Goal: Task Accomplishment & Management: Manage account settings

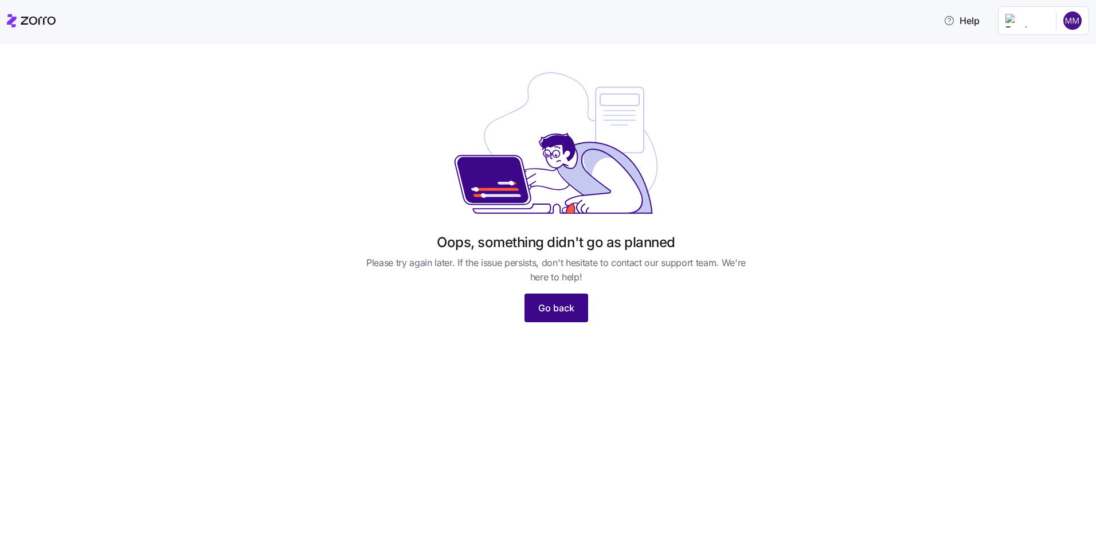
click at [564, 310] on span "Go back" at bounding box center [556, 308] width 36 height 14
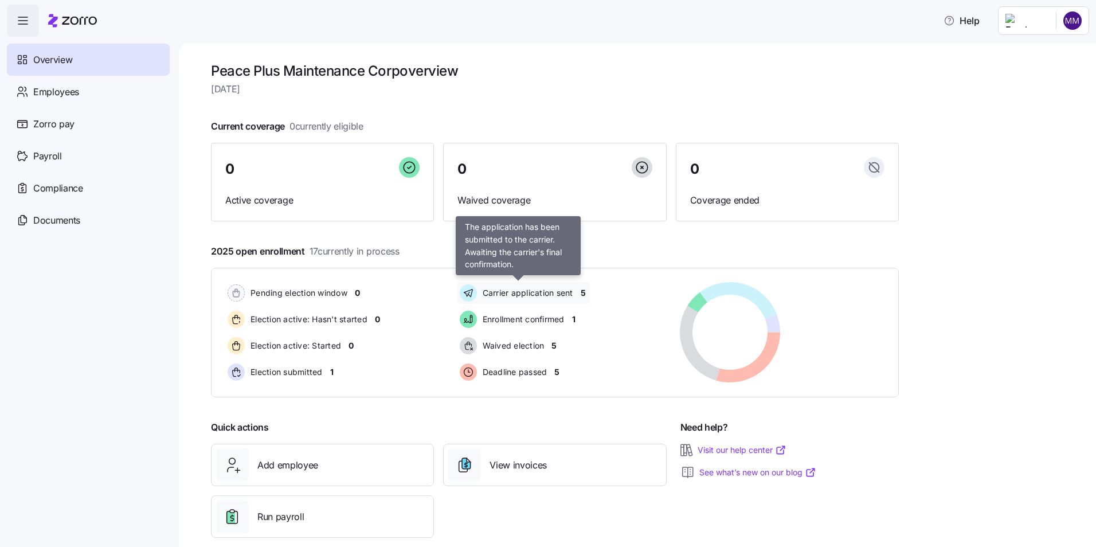
click at [530, 293] on span "Carrier application sent" at bounding box center [526, 292] width 94 height 11
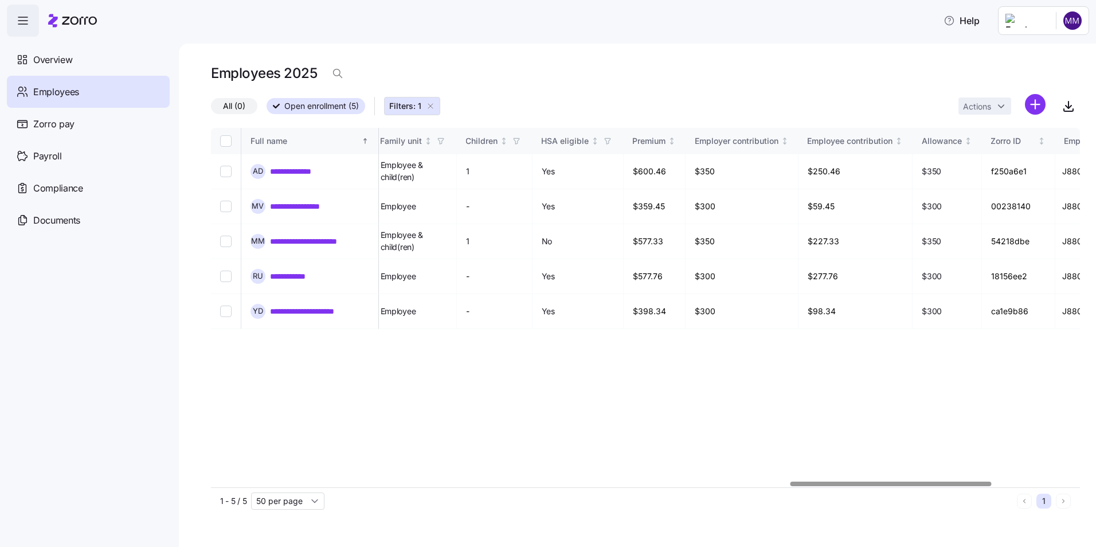
scroll to position [0, 2501]
click at [892, 487] on div at bounding box center [645, 484] width 869 height 7
click at [50, 62] on span "Overview" at bounding box center [52, 60] width 39 height 14
click at [25, 61] on icon at bounding box center [22, 60] width 13 height 14
click at [45, 60] on span "Overview" at bounding box center [52, 60] width 39 height 14
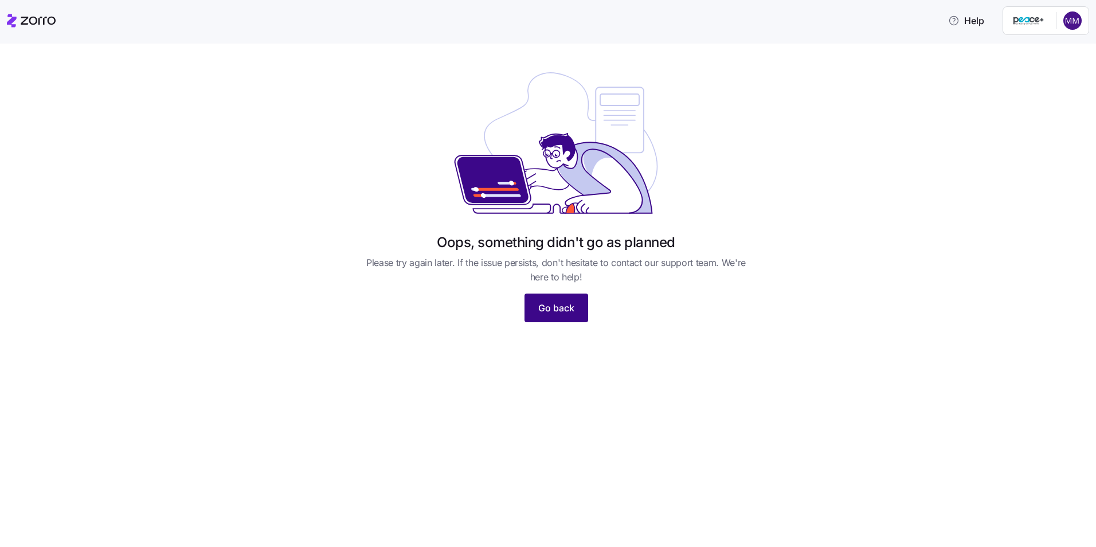
click at [564, 308] on span "Go back" at bounding box center [556, 308] width 36 height 14
click at [561, 310] on span "Go back" at bounding box center [556, 308] width 36 height 14
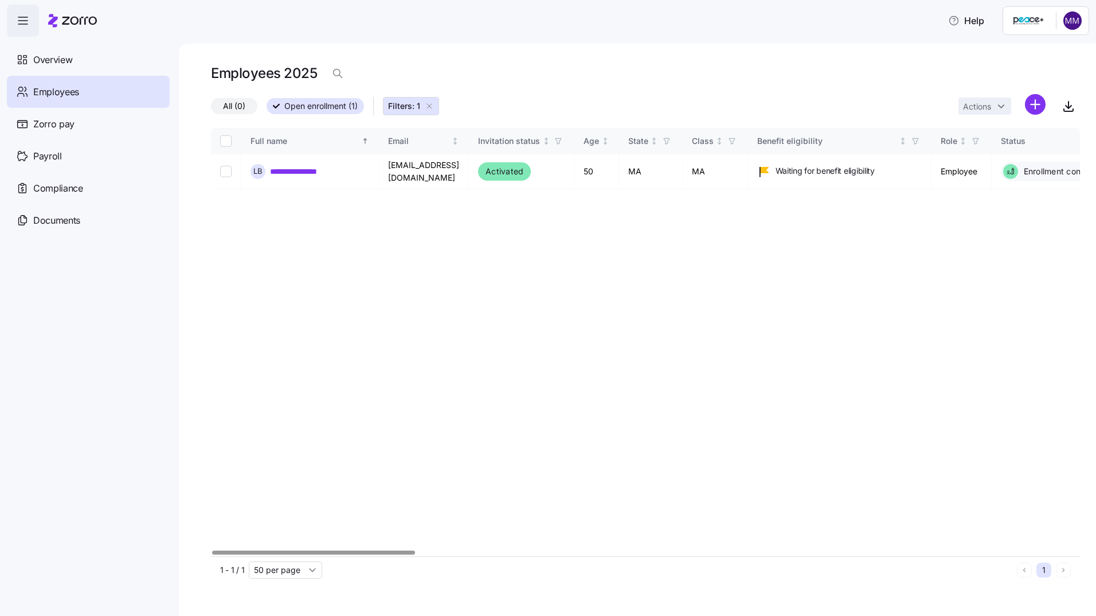
click at [491, 546] on div at bounding box center [645, 552] width 869 height 7
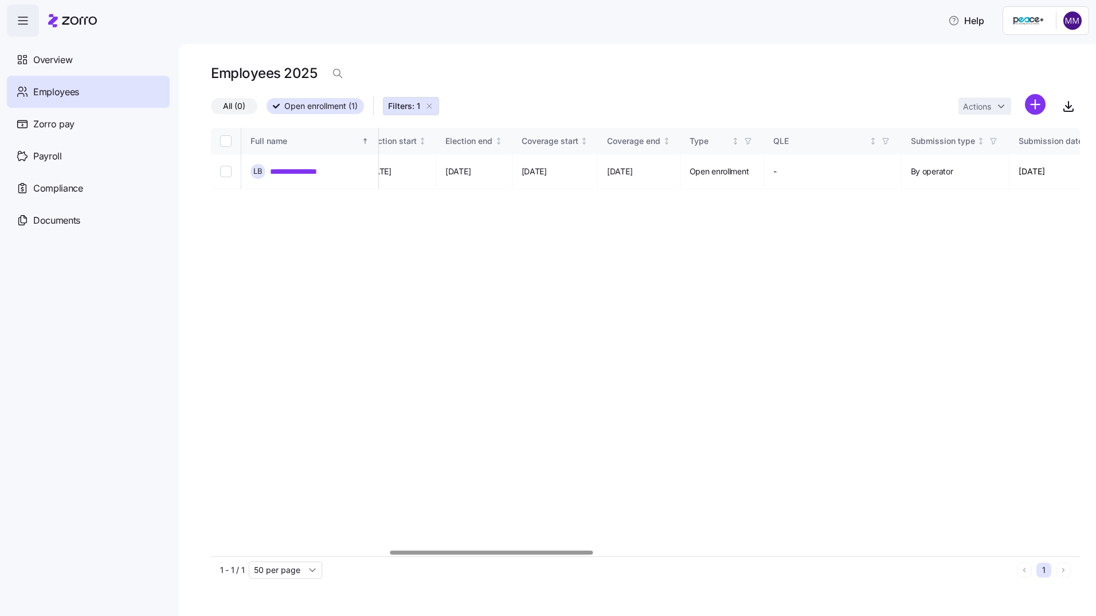
scroll to position [0, 1293]
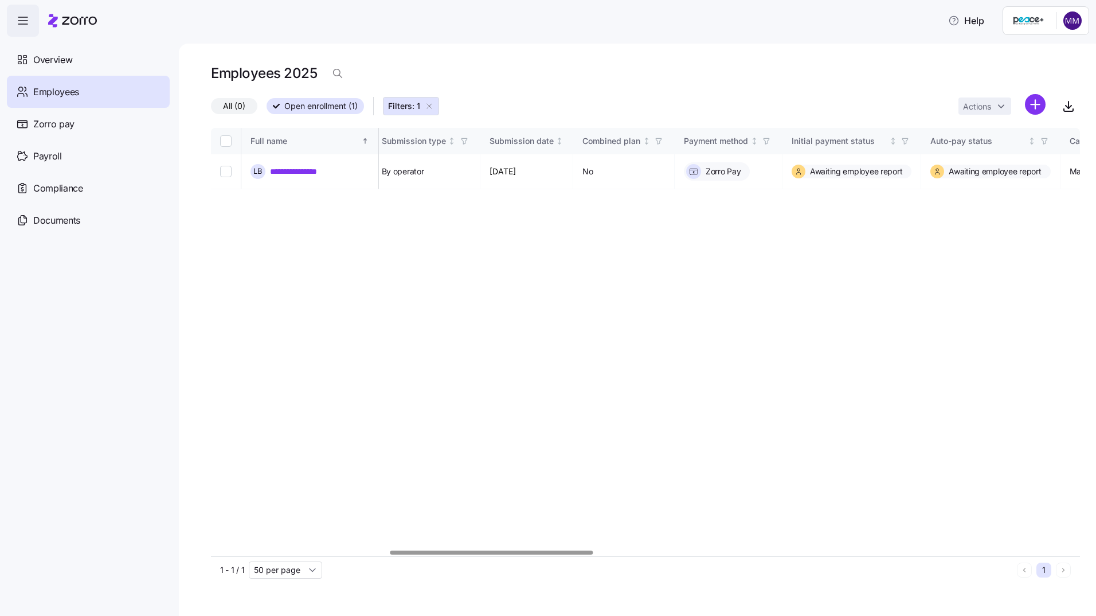
click at [615, 546] on div at bounding box center [645, 552] width 869 height 7
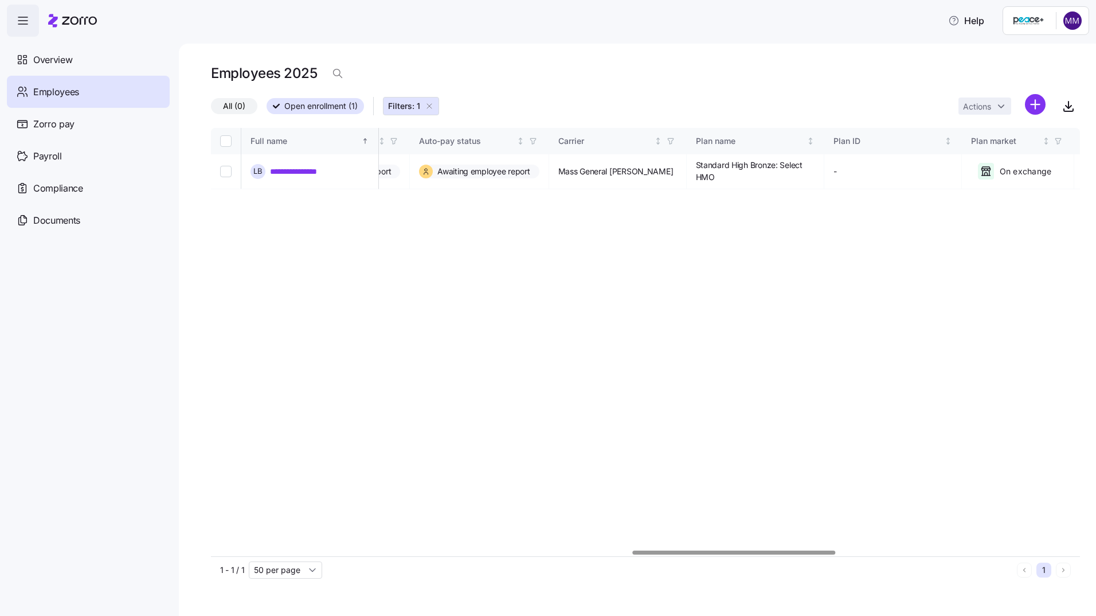
click at [734, 546] on div at bounding box center [645, 552] width 869 height 7
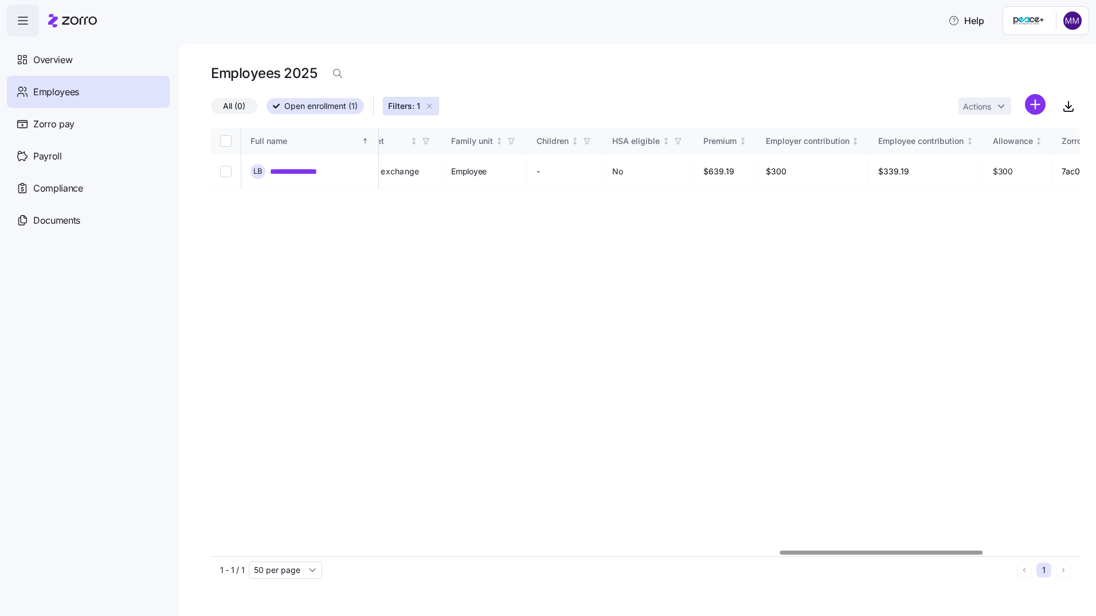
click at [881, 546] on div at bounding box center [645, 552] width 869 height 7
click at [1071, 546] on div "1 - 1 / 1 50 per page 1" at bounding box center [645, 569] width 869 height 27
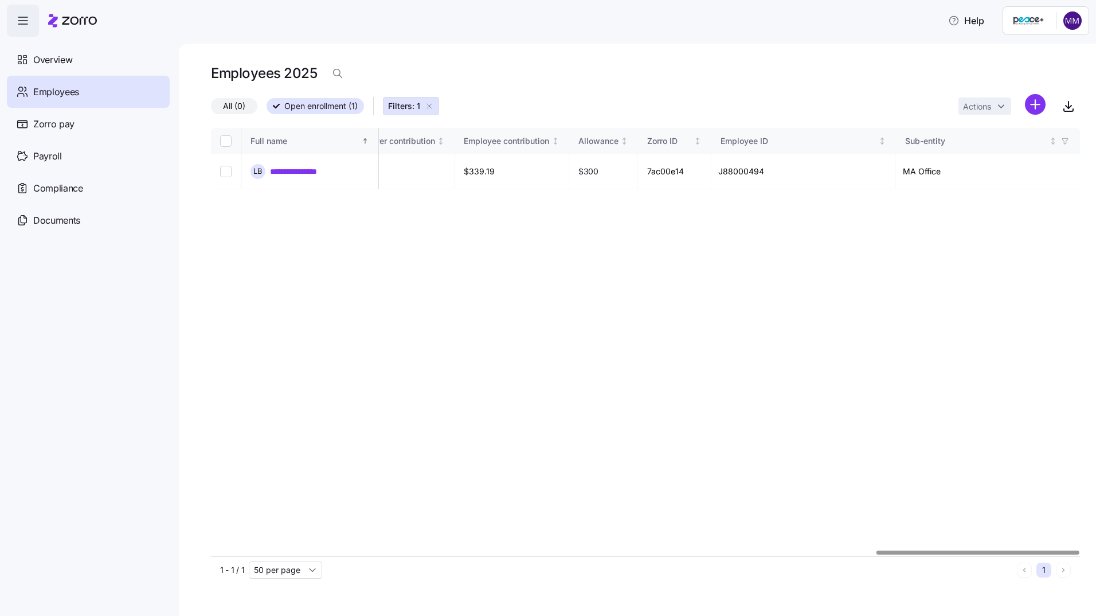
click at [1073, 546] on div at bounding box center [645, 552] width 869 height 7
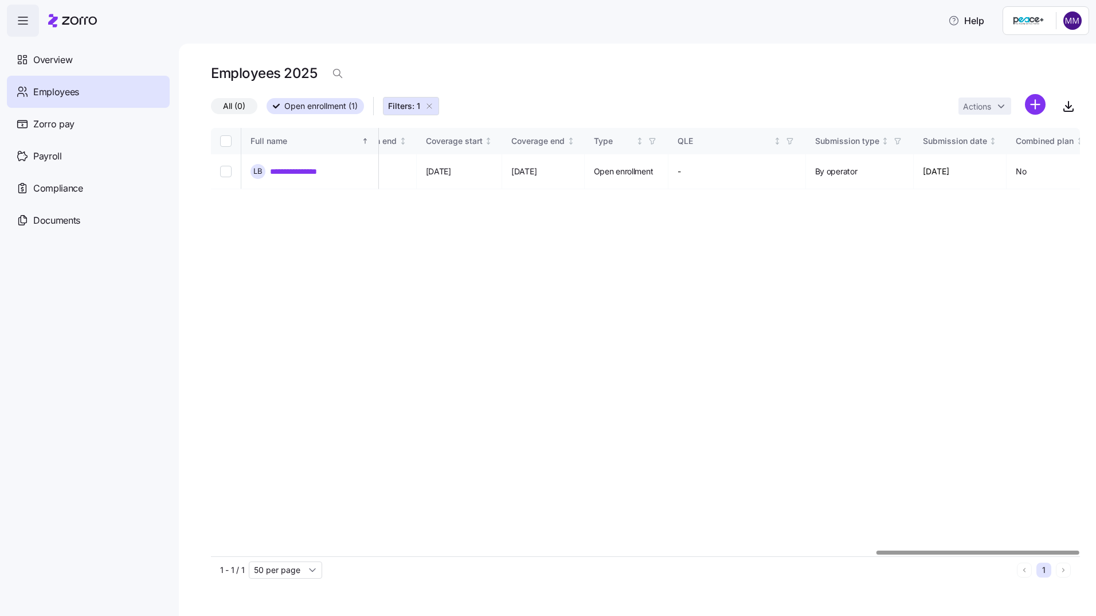
click at [514, 546] on div at bounding box center [645, 552] width 869 height 7
click at [388, 546] on div at bounding box center [645, 552] width 869 height 7
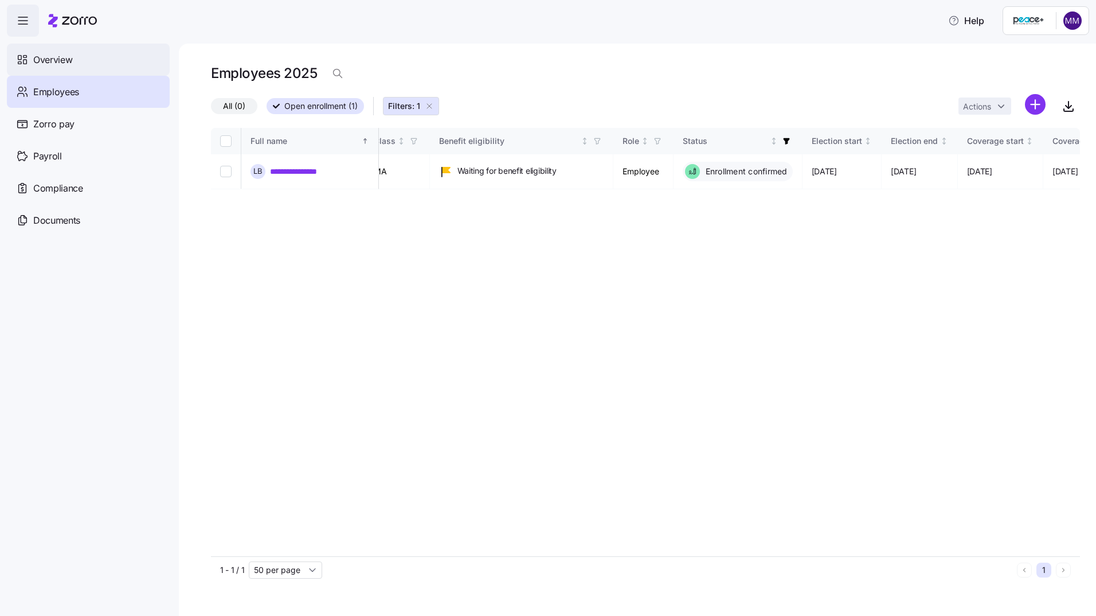
click at [47, 59] on span "Overview" at bounding box center [52, 60] width 39 height 14
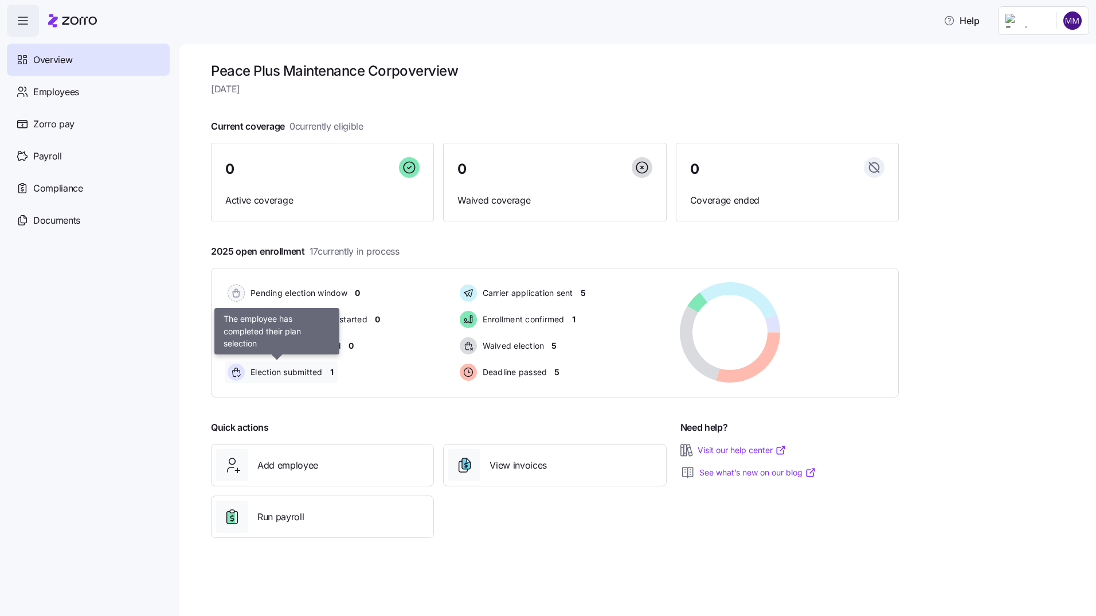
click at [315, 373] on span "Election submitted" at bounding box center [285, 371] width 76 height 11
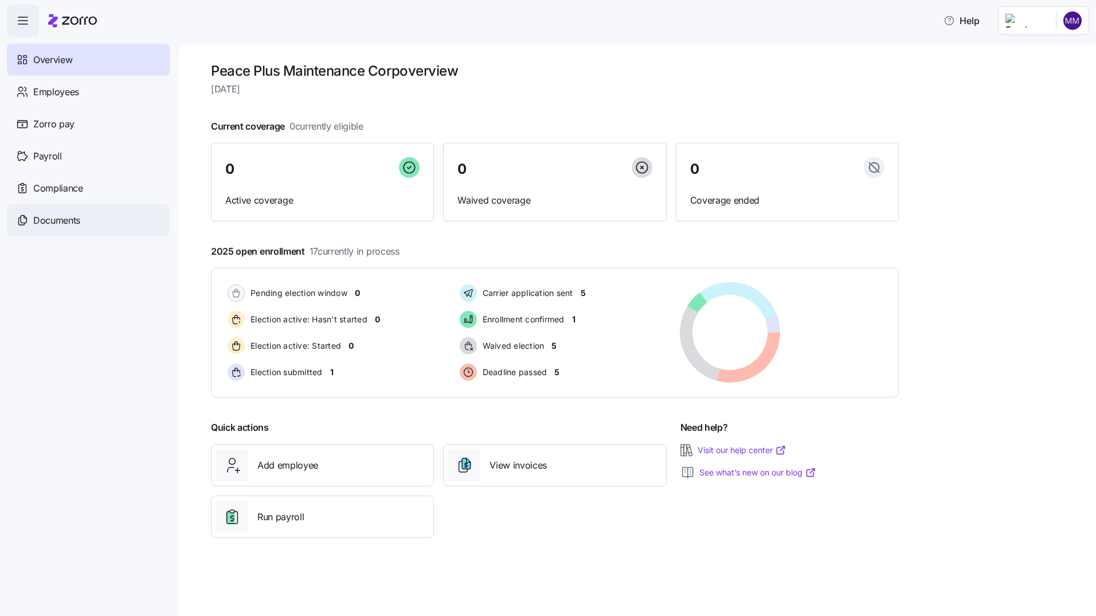
click at [61, 220] on span "Documents" at bounding box center [56, 220] width 47 height 14
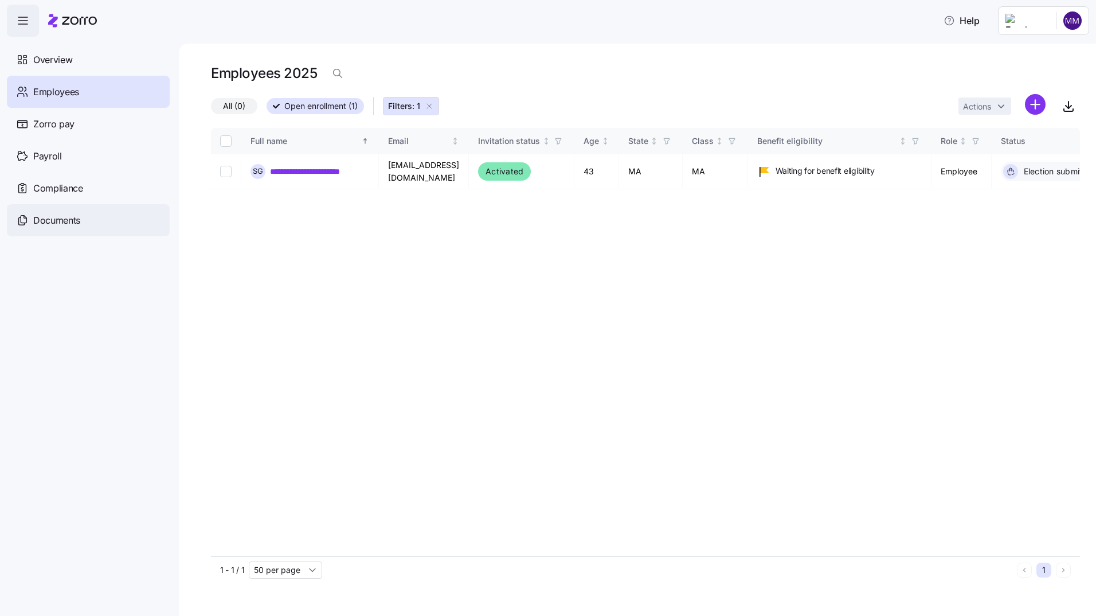
click at [53, 219] on span "Documents" at bounding box center [56, 220] width 47 height 14
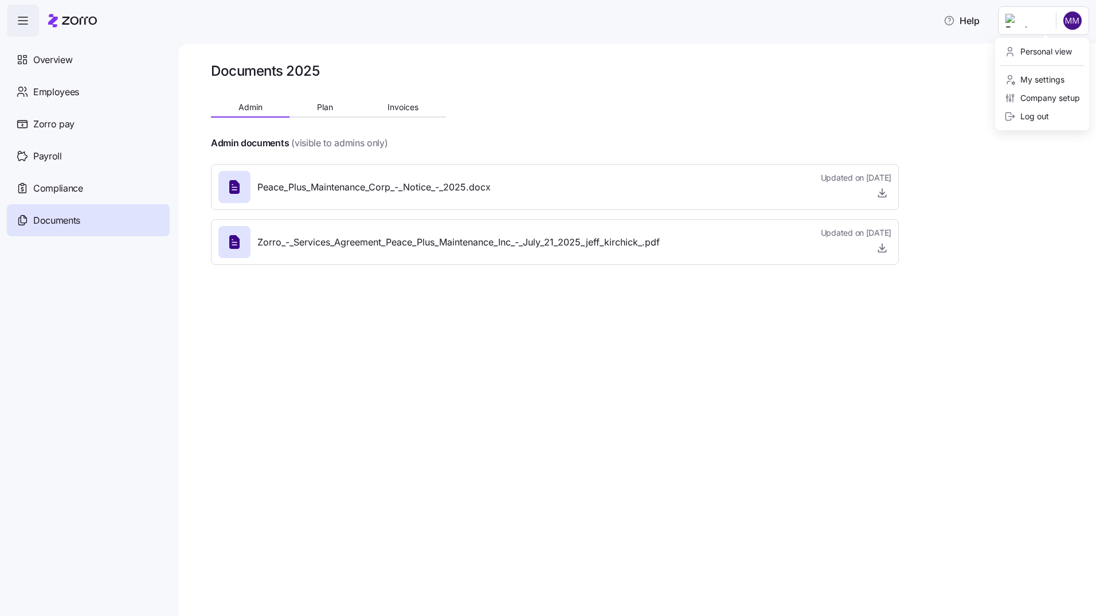
click at [1074, 21] on html "Help Overview Employees Zorro pay Payroll Compliance Documents Documents 2025 A…" at bounding box center [548, 304] width 1096 height 609
click at [1056, 97] on div "Company setup" at bounding box center [1043, 98] width 76 height 13
click at [1077, 15] on html "Help Overview Employees Zorro pay Payroll Compliance Documents Documents 2025 A…" at bounding box center [548, 304] width 1096 height 609
click at [1037, 96] on div "Company setup" at bounding box center [1043, 98] width 76 height 13
click at [1068, 19] on html "Help Overview Employees Zorro pay Payroll Compliance Documents Documents 2025 A…" at bounding box center [548, 304] width 1096 height 609
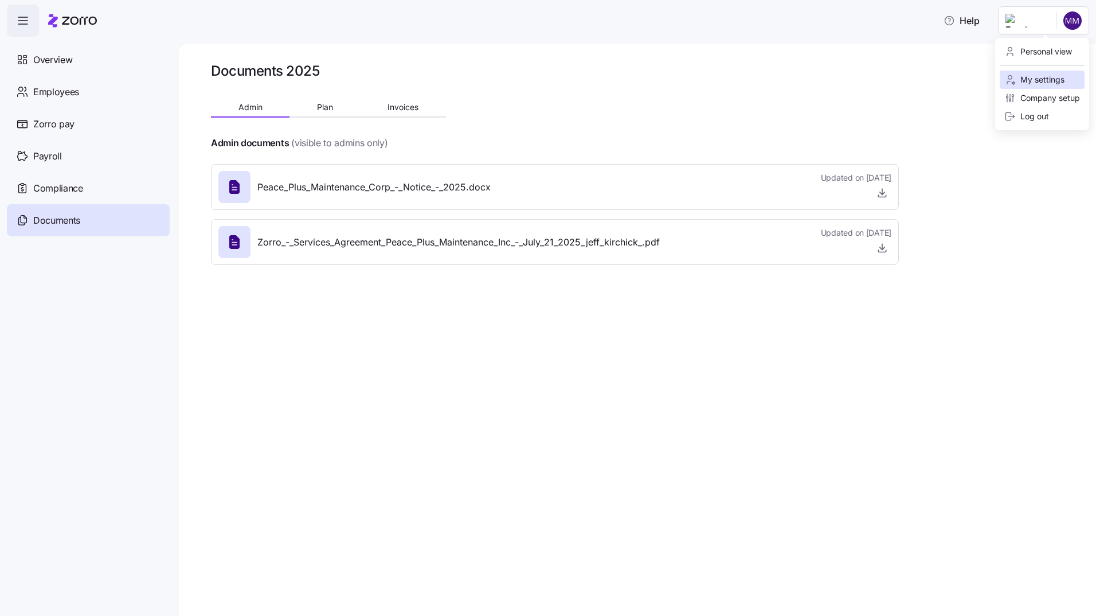
click at [1041, 80] on div "My settings" at bounding box center [1035, 79] width 60 height 13
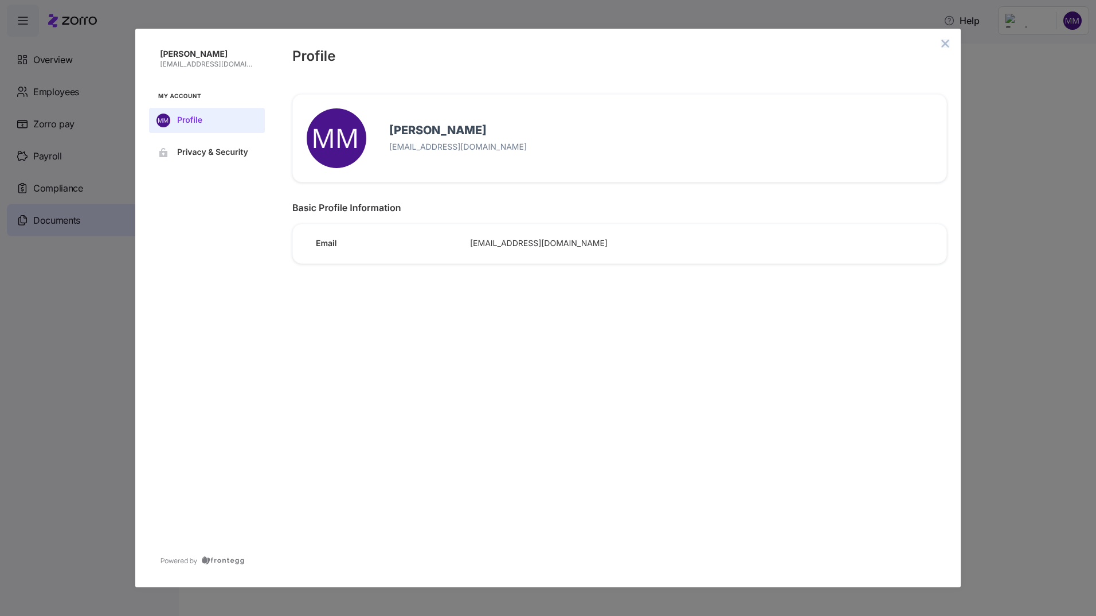
click at [942, 41] on icon "close admin-box" at bounding box center [945, 43] width 9 height 9
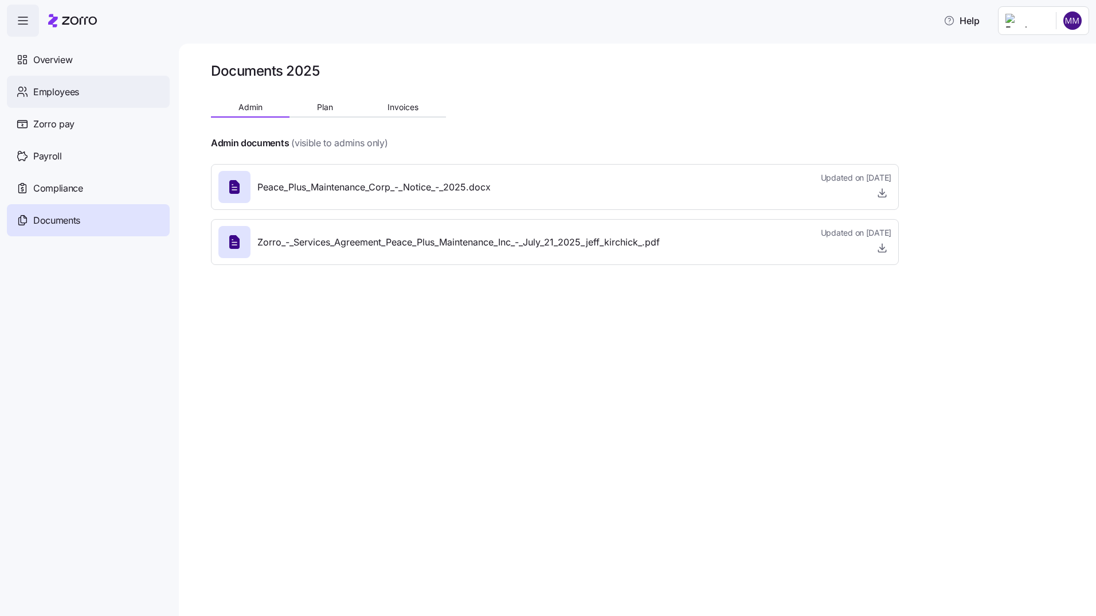
click at [58, 92] on span "Employees" at bounding box center [56, 92] width 46 height 14
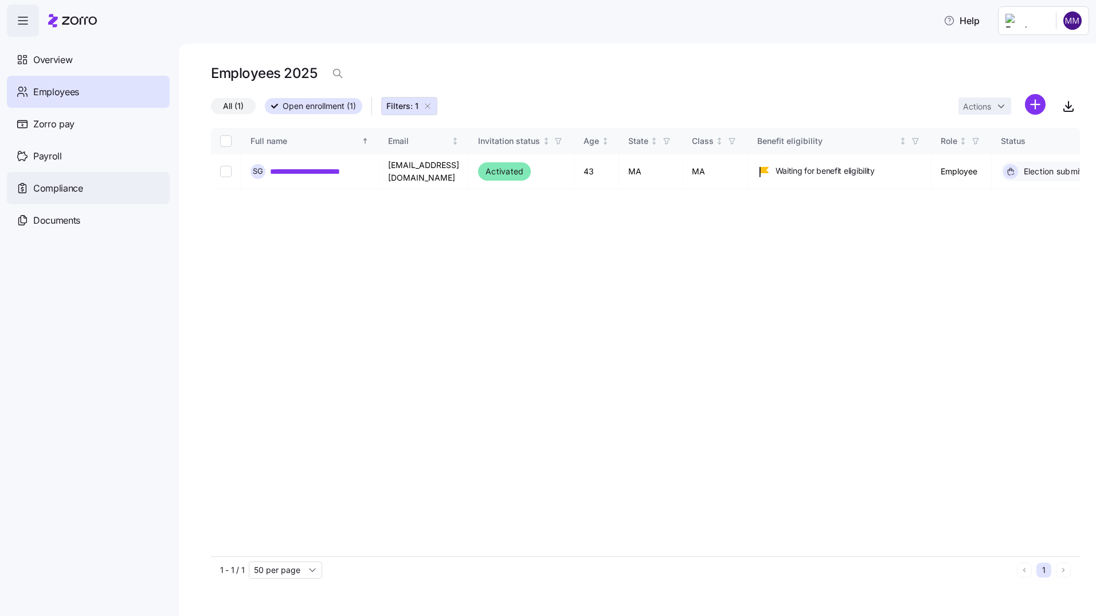
click at [52, 182] on span "Compliance" at bounding box center [58, 188] width 50 height 14
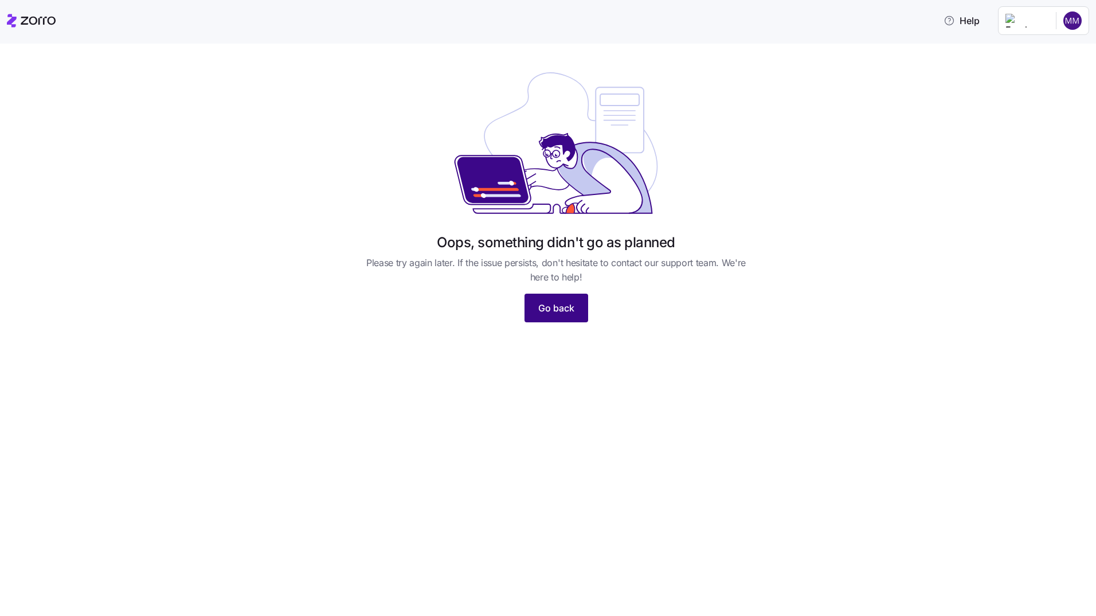
click at [556, 300] on button "Go back" at bounding box center [557, 308] width 64 height 29
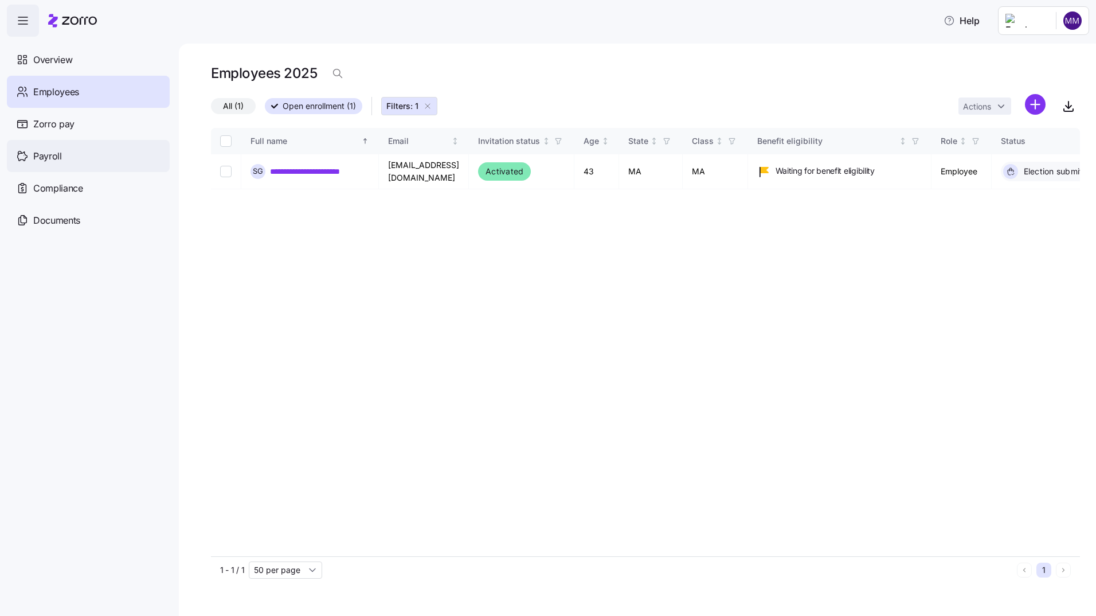
click at [49, 156] on span "Payroll" at bounding box center [47, 156] width 29 height 14
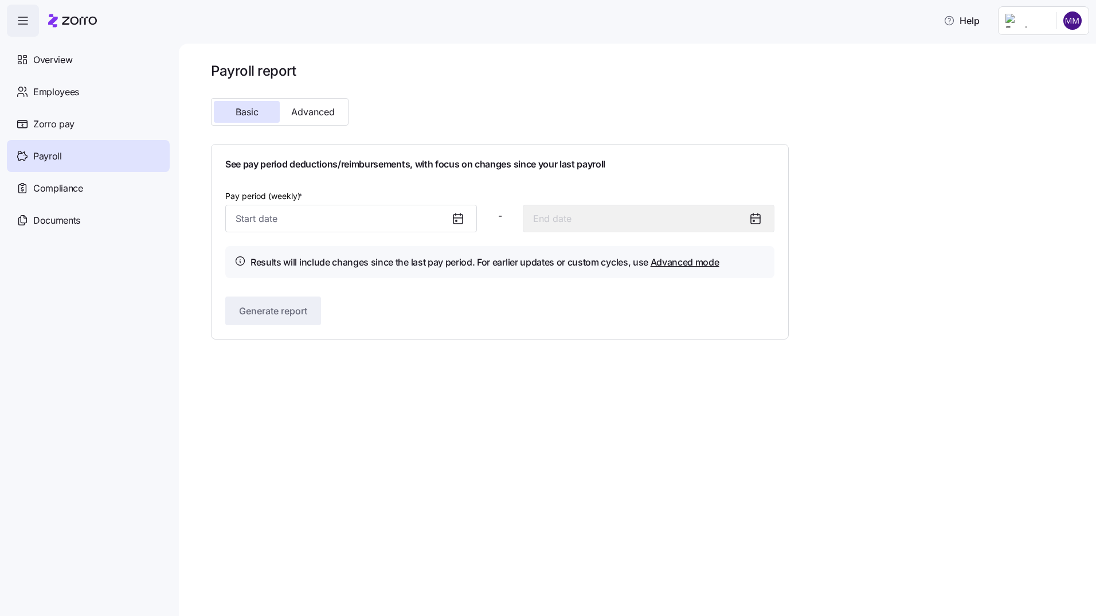
click at [910, 122] on div "Payroll report Basic Advanced See pay period deductions/reimbursements, with fo…" at bounding box center [645, 201] width 869 height 278
click at [1072, 24] on html "Help Overview Employees Zorro pay Payroll Compliance Documents Payroll report B…" at bounding box center [548, 304] width 1096 height 609
drag, startPoint x: 1029, startPoint y: 117, endPoint x: 1011, endPoint y: 127, distance: 20.6
click at [1028, 116] on div "Log out" at bounding box center [1027, 116] width 45 height 13
